Goal: Navigation & Orientation: Find specific page/section

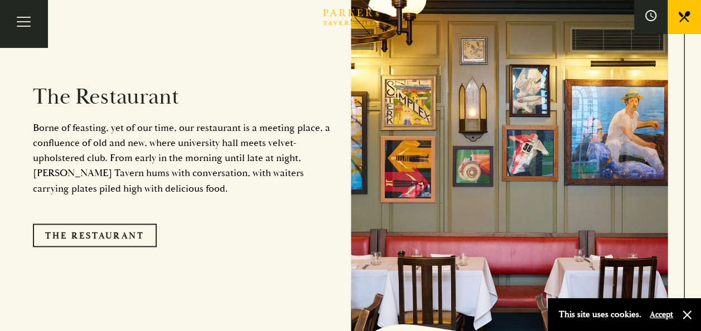
scroll to position [870, 0]
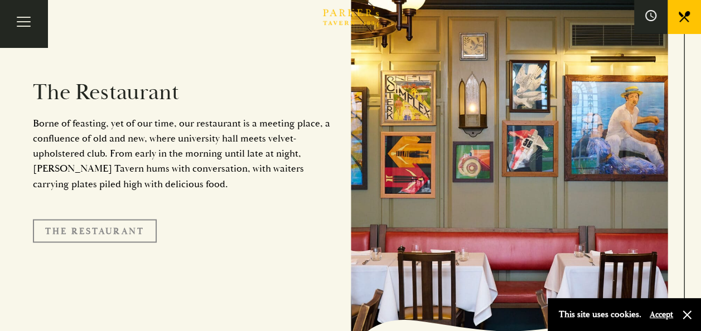
click at [121, 219] on link "The Restaurant" at bounding box center [95, 230] width 124 height 23
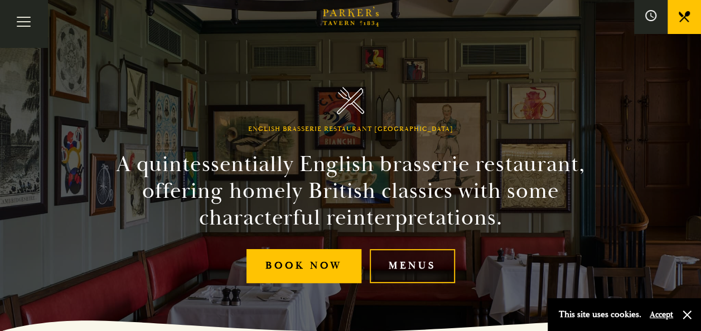
click at [401, 264] on link "Menus" at bounding box center [412, 266] width 85 height 34
click at [556, 127] on div "English Brasserie Restaurant Cambridge A quintessentially English brasserie res…" at bounding box center [351, 165] width 670 height 331
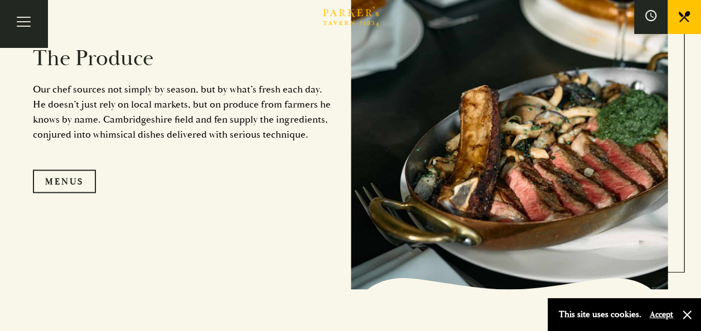
scroll to position [1027, 0]
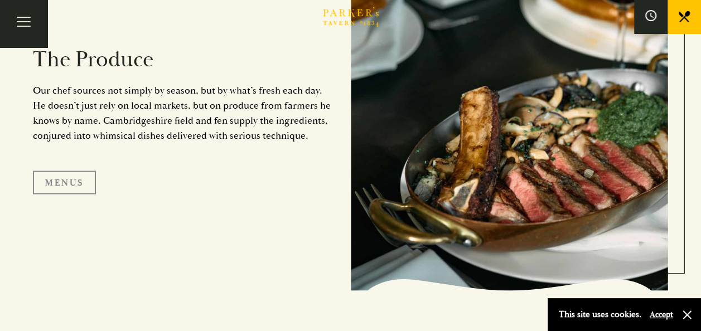
click at [64, 183] on link "Menus" at bounding box center [64, 182] width 63 height 23
